Goal: Communication & Community: Ask a question

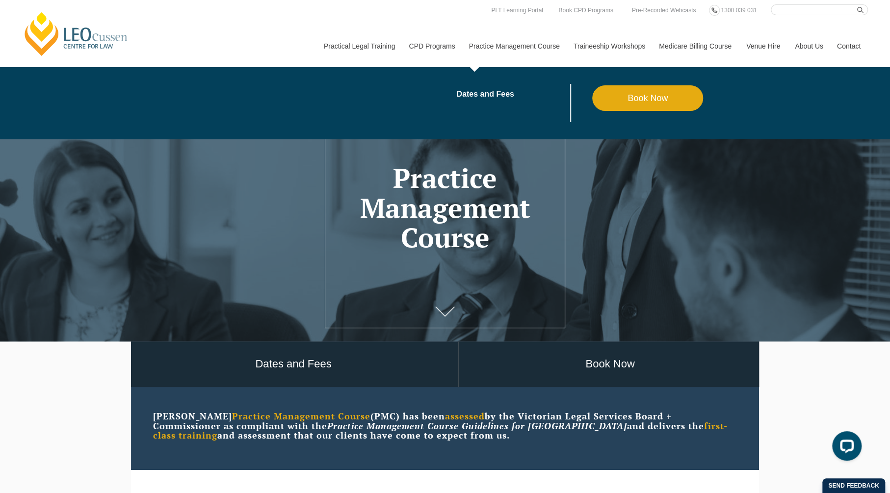
click at [526, 49] on link "Practice Management Course" at bounding box center [514, 46] width 105 height 42
click at [512, 26] on link "Practice Management Course" at bounding box center [514, 46] width 105 height 42
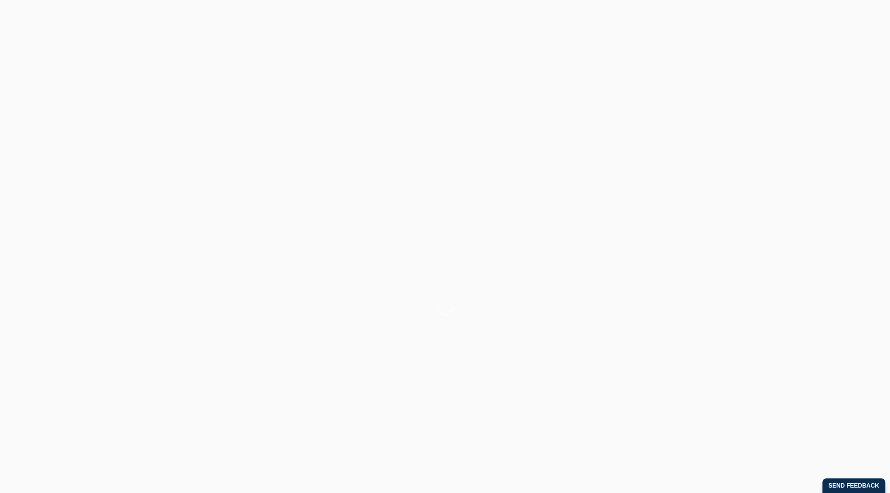
click at [513, 41] on link "Practice Management Course" at bounding box center [514, 46] width 105 height 42
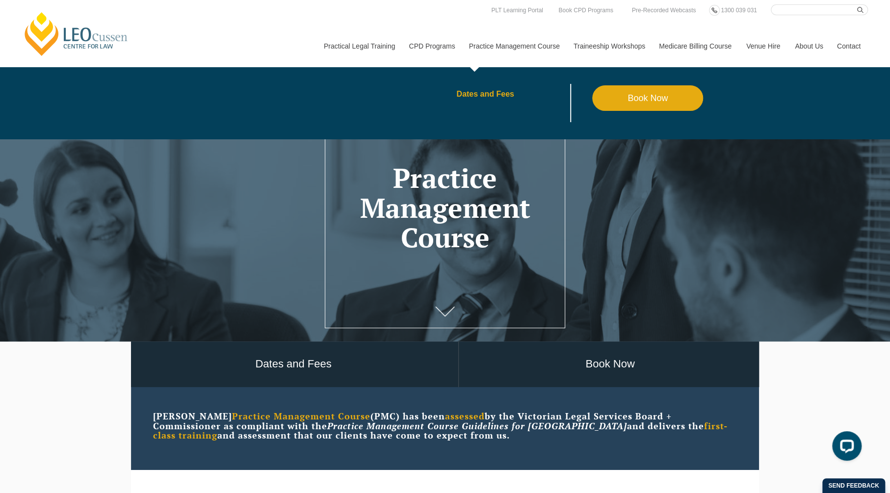
click at [474, 94] on link "Dates and Fees" at bounding box center [524, 94] width 136 height 8
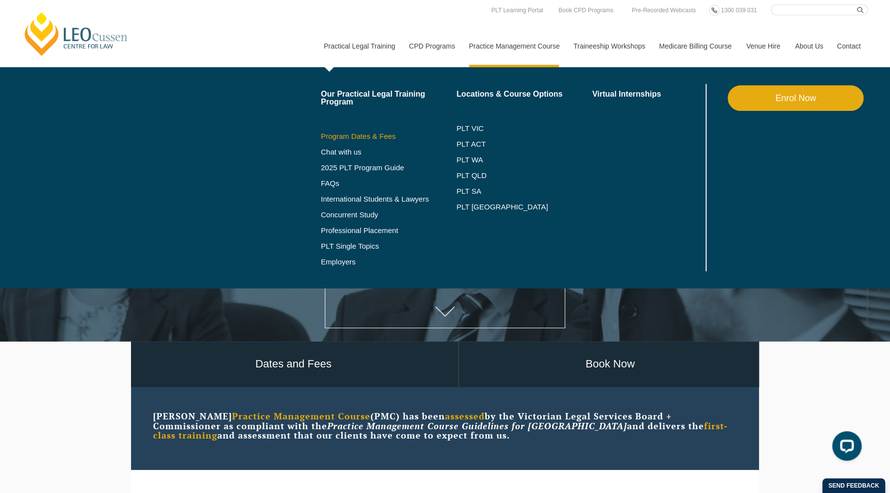
click at [366, 133] on link "Program Dates & Fees" at bounding box center [389, 136] width 136 height 8
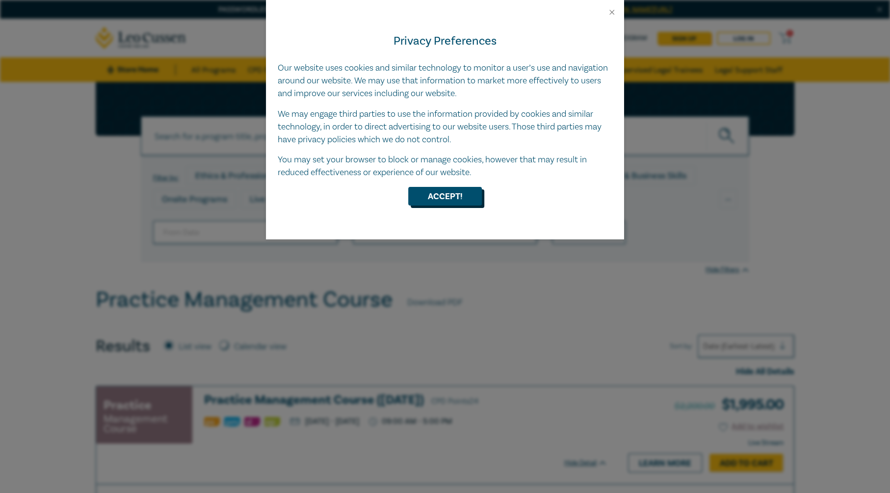
click at [446, 189] on button "Accept!" at bounding box center [445, 196] width 74 height 19
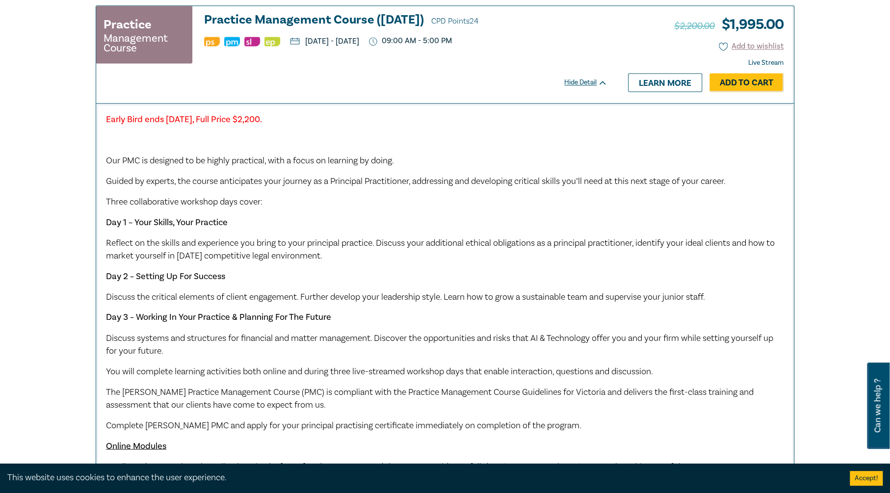
scroll to position [905, 0]
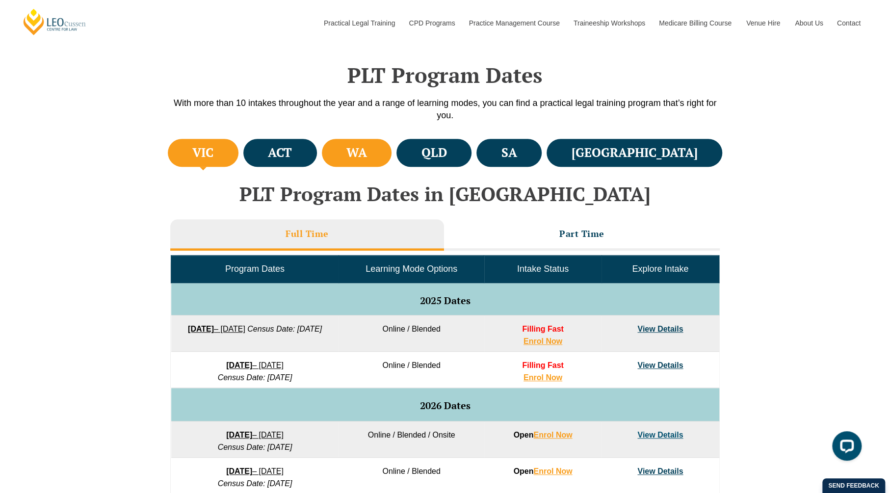
click at [367, 158] on h4 "WA" at bounding box center [356, 153] width 21 height 16
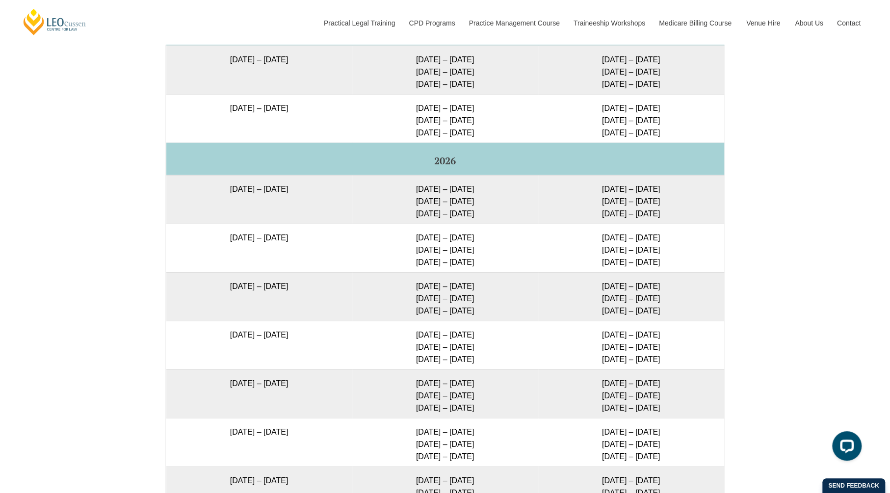
scroll to position [1716, 0]
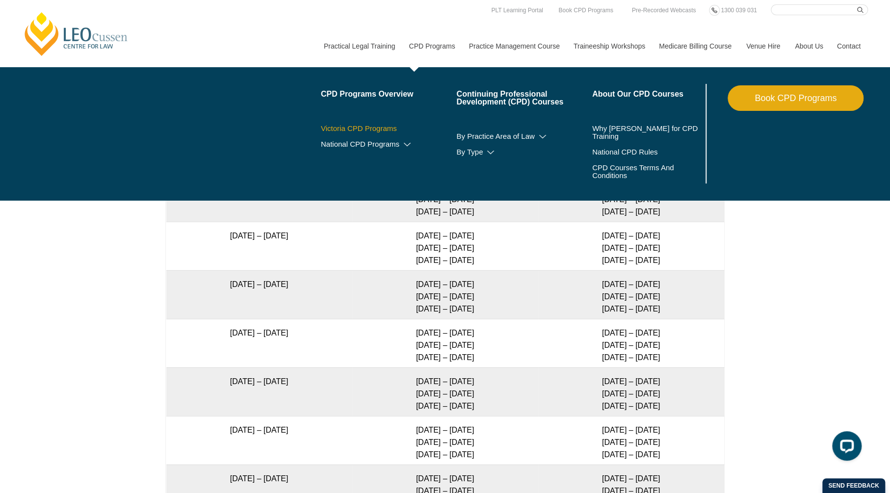
click at [361, 131] on link "Victoria CPD Programs" at bounding box center [389, 129] width 136 height 8
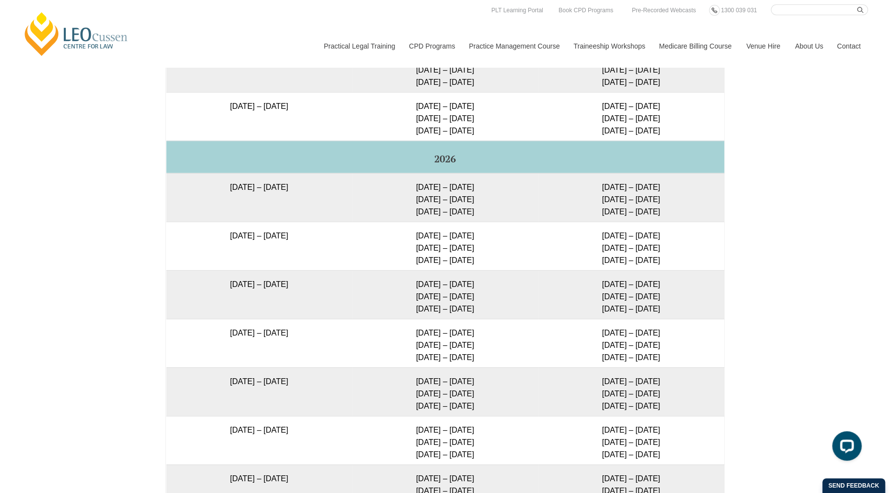
click at [793, 9] on input "Search here" at bounding box center [819, 9] width 97 height 11
type input "international student"
click at [857, 4] on button "submit" at bounding box center [862, 9] width 11 height 11
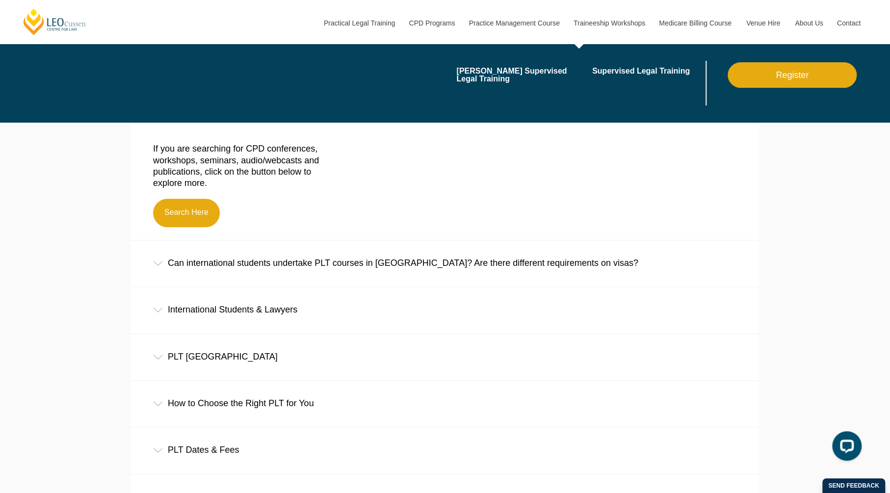
scroll to position [274, 0]
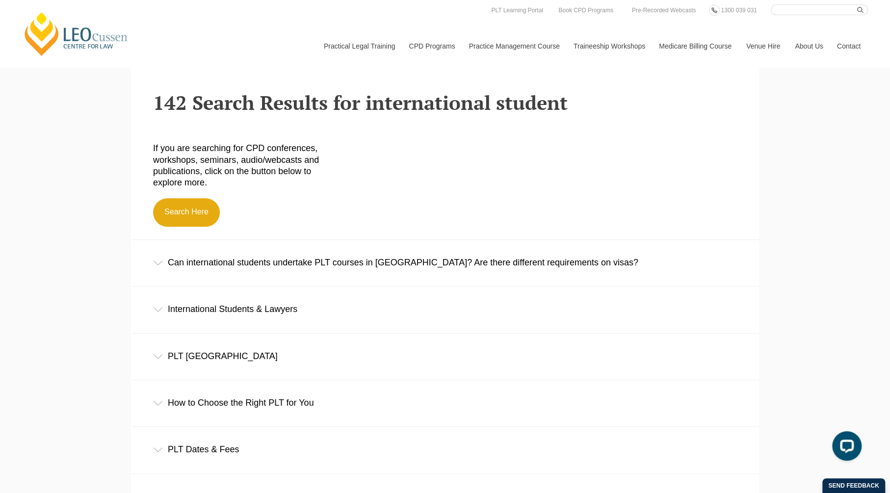
click at [447, 264] on div "Can international students undertake PLT courses in Australia? Are there differ…" at bounding box center [445, 263] width 628 height 46
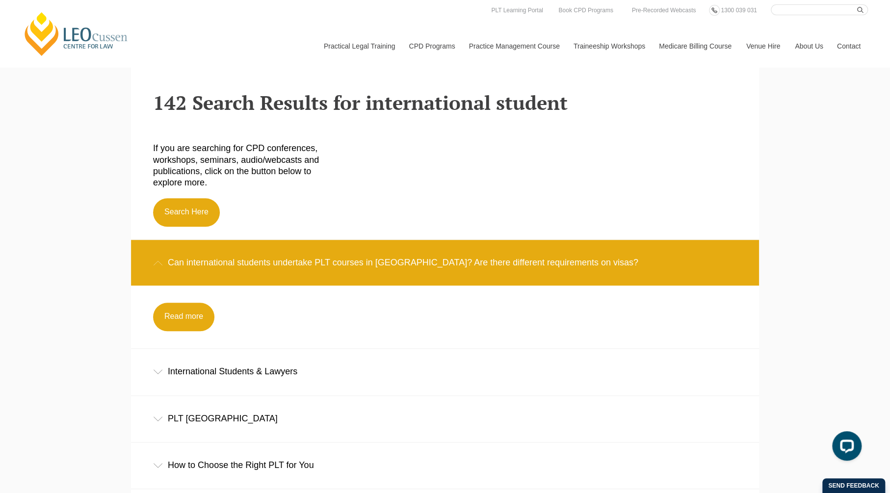
click at [257, 373] on div "International Students & Lawyers" at bounding box center [445, 372] width 628 height 46
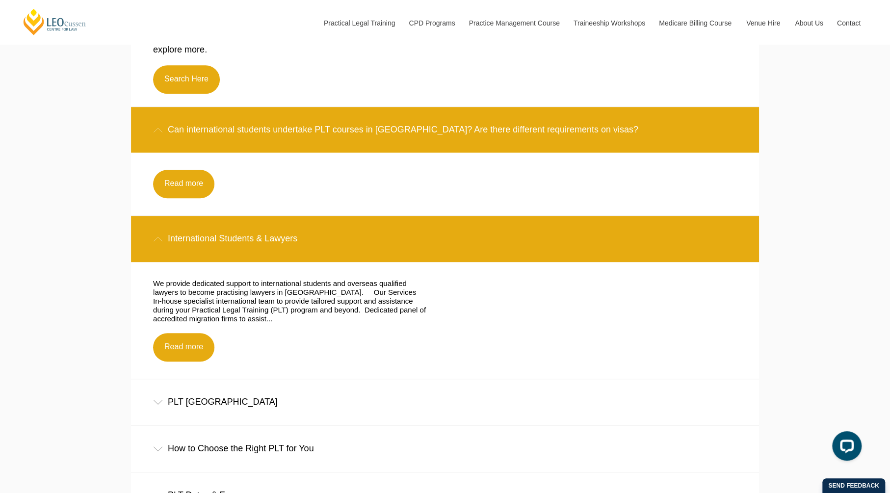
scroll to position [433, 0]
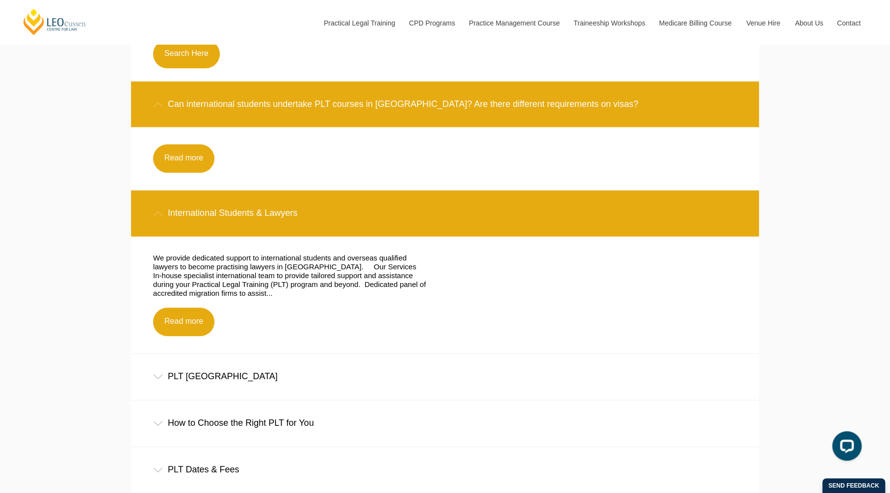
click at [214, 318] on div "We provide dedicated support to international students and overseas qualified l…" at bounding box center [292, 295] width 292 height 82
click at [195, 314] on link "Read more" at bounding box center [183, 322] width 61 height 28
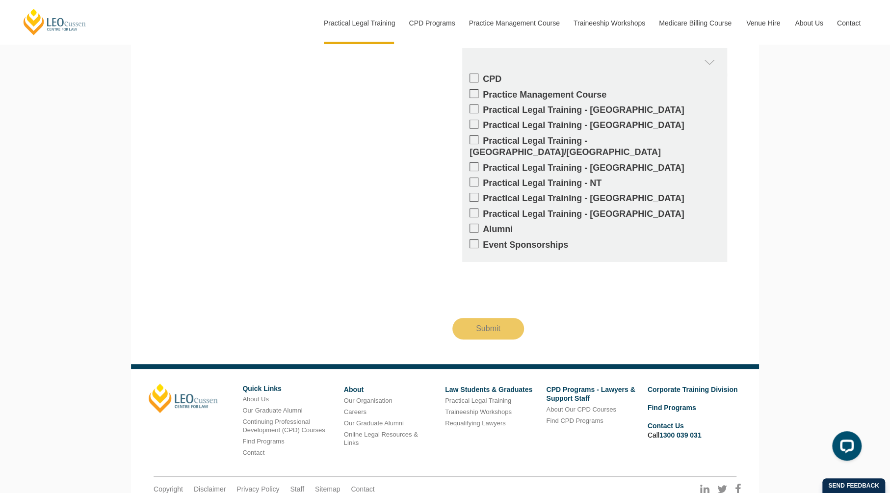
scroll to position [2479, 0]
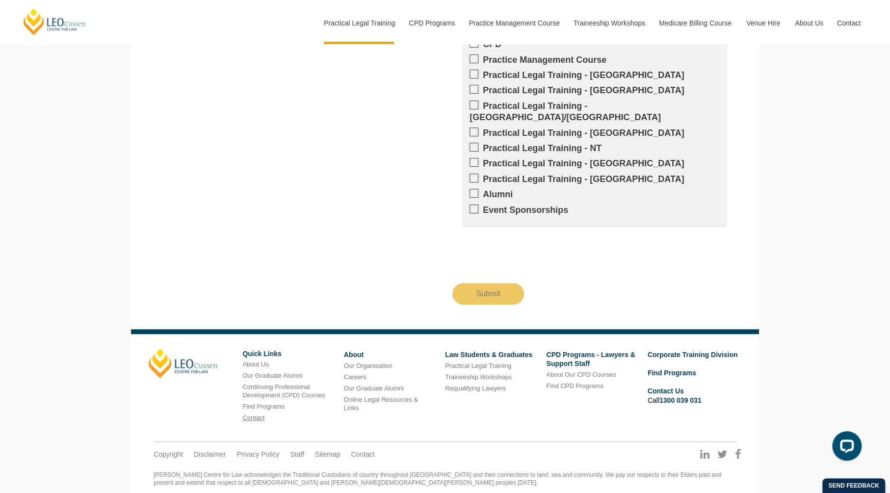
click at [254, 414] on link "Contact" at bounding box center [253, 417] width 22 height 7
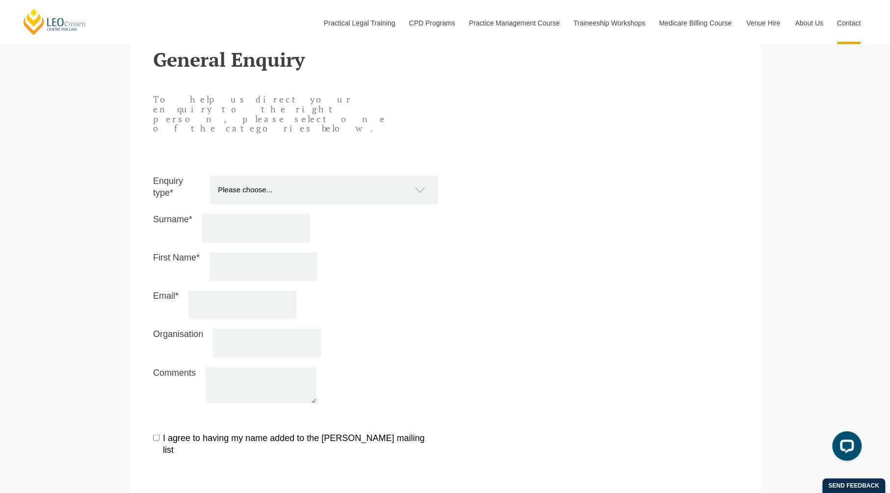
scroll to position [887, 0]
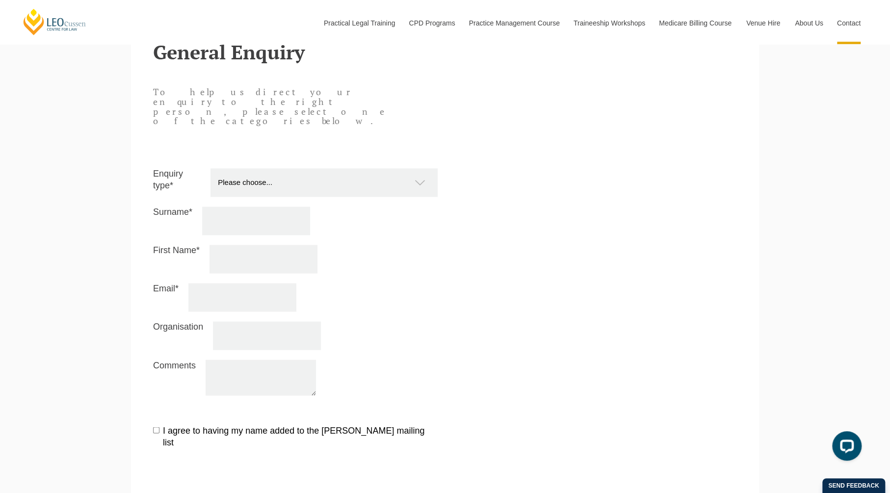
click at [304, 168] on div "Enquiry type* Please choose... Practical Training Course (Onsite and Online) Su…" at bounding box center [295, 286] width 299 height 237
click at [314, 168] on select "Please choose... Practical Training Course (Onsite and Online) Supervised Legal…" at bounding box center [328, 182] width 237 height 28
select select "Other"
click at [210, 168] on select "Please choose... Practical Training Course (Onsite and Online) Supervised Legal…" at bounding box center [328, 182] width 237 height 28
click at [255, 207] on input "Surname*" at bounding box center [256, 221] width 108 height 28
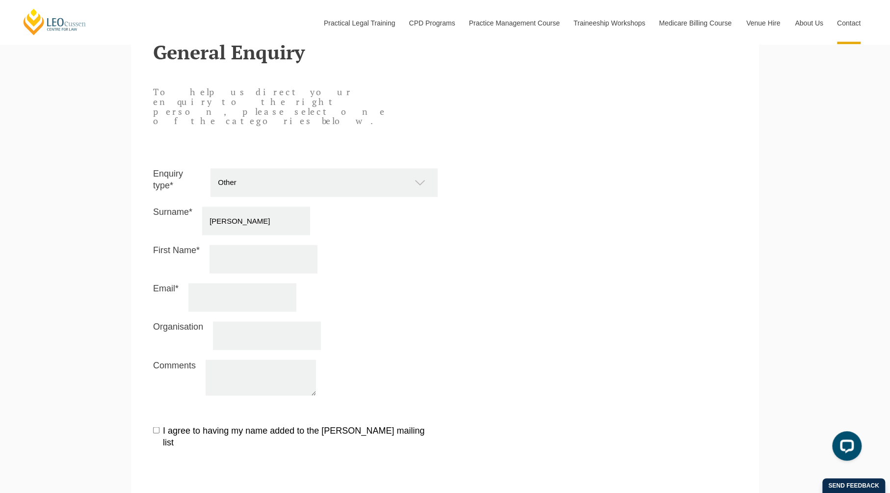
type input "J"
type input "Kok"
type input "Isabelle"
type input "i"
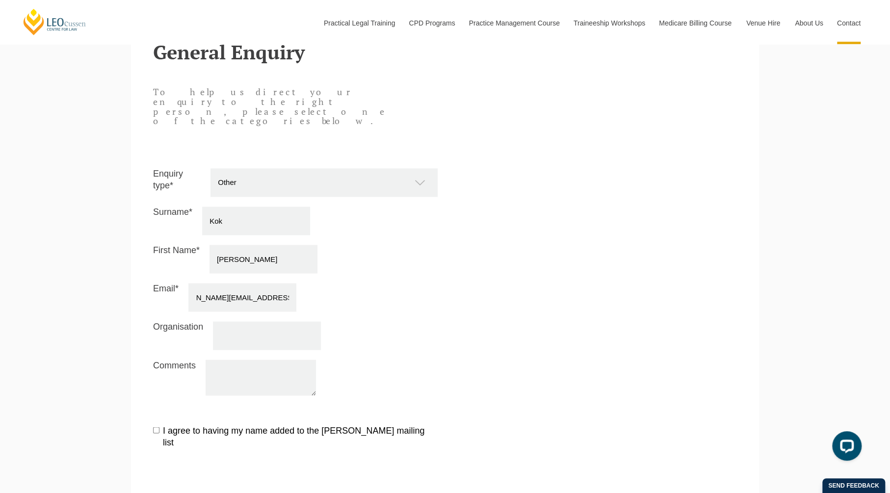
type input "isabelle.kok@aussizzgroup.com"
type input "A"
type input "Aussizz Group"
type textarea "I"
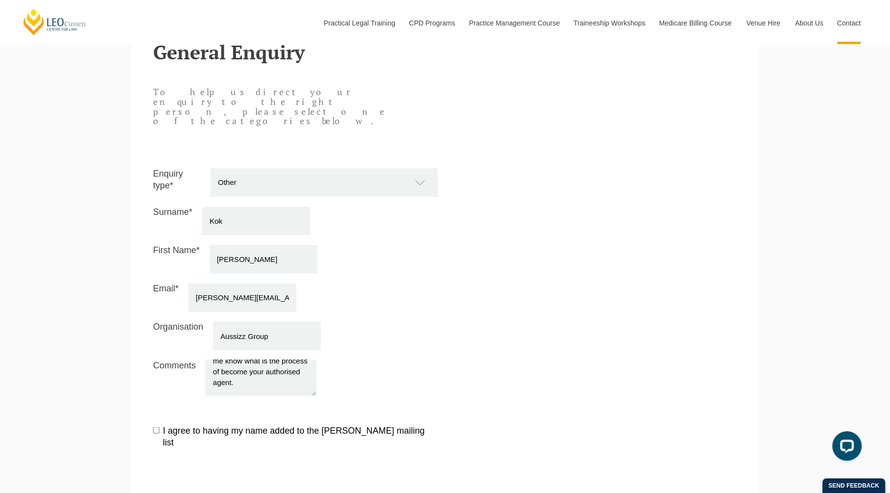
scroll to position [887, 0]
type textarea "We have international student would like to enrol into CRICOS registered course…"
drag, startPoint x: 160, startPoint y: 397, endPoint x: 164, endPoint y: 419, distance: 21.9
click at [161, 425] on label "I agree to having my name added to the Leo Cussen mailing list" at bounding box center [295, 436] width 285 height 23
click at [159, 427] on input "I agree to having my name added to the Leo Cussen mailing list" at bounding box center [156, 430] width 6 height 6
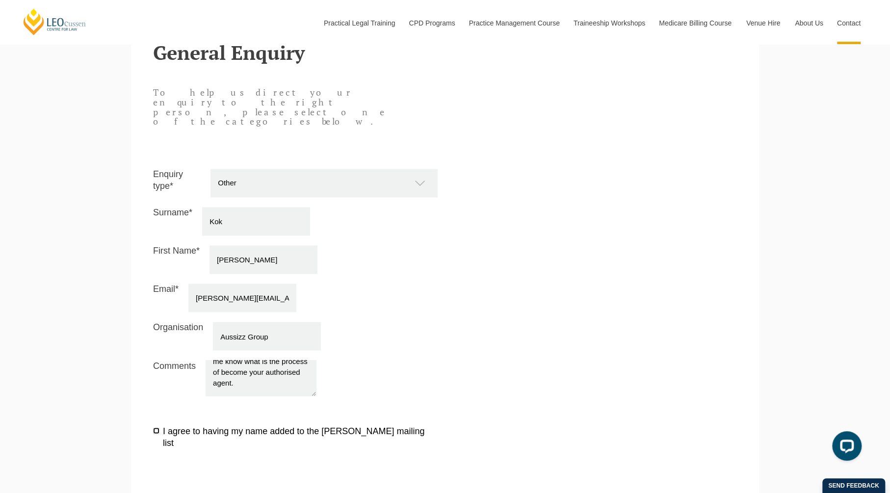
checkbox input "true"
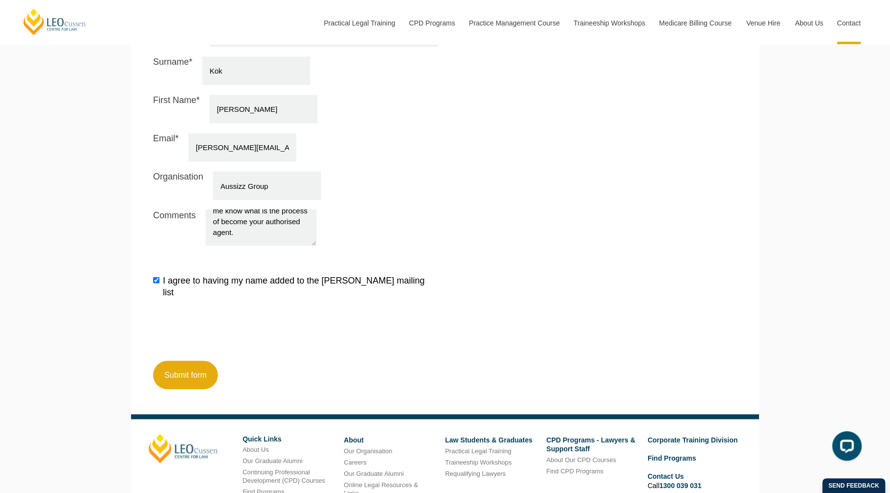
scroll to position [1051, 0]
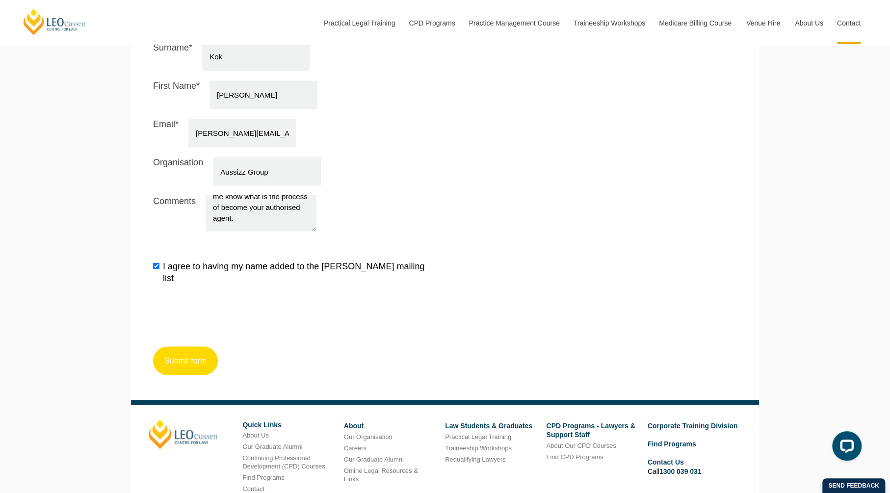
click at [206, 346] on button "Submit form" at bounding box center [185, 360] width 65 height 28
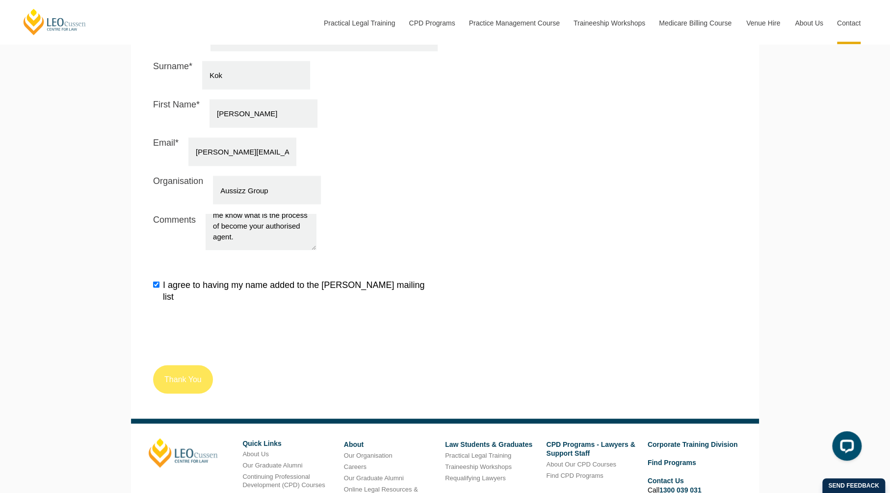
scroll to position [1103, 0]
